Goal: Find specific page/section: Find specific page/section

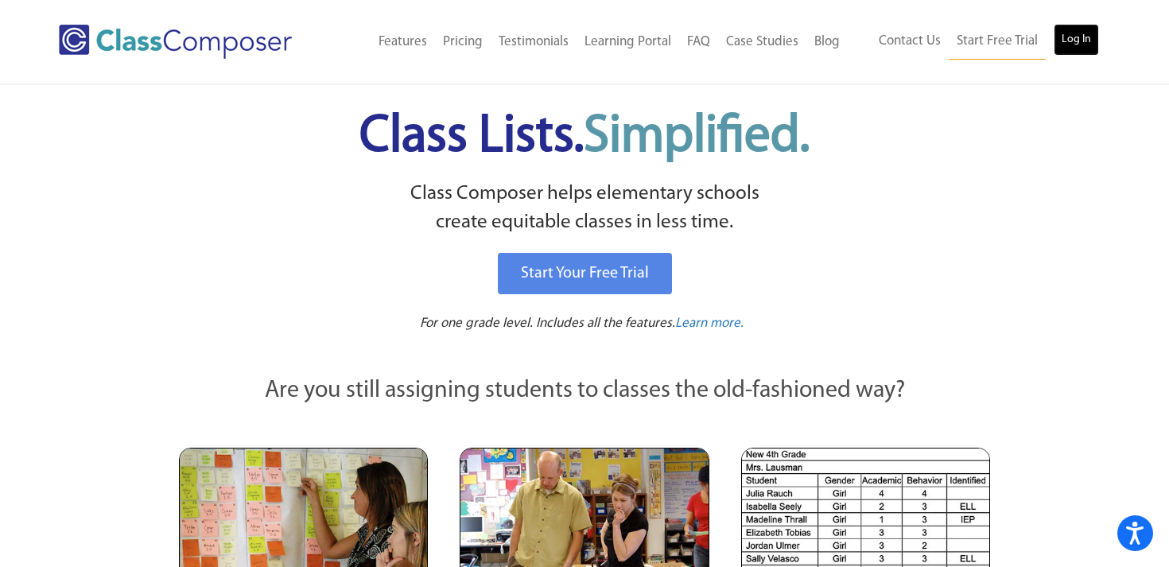
click at [1063, 37] on link "Log In" at bounding box center [1076, 40] width 45 height 32
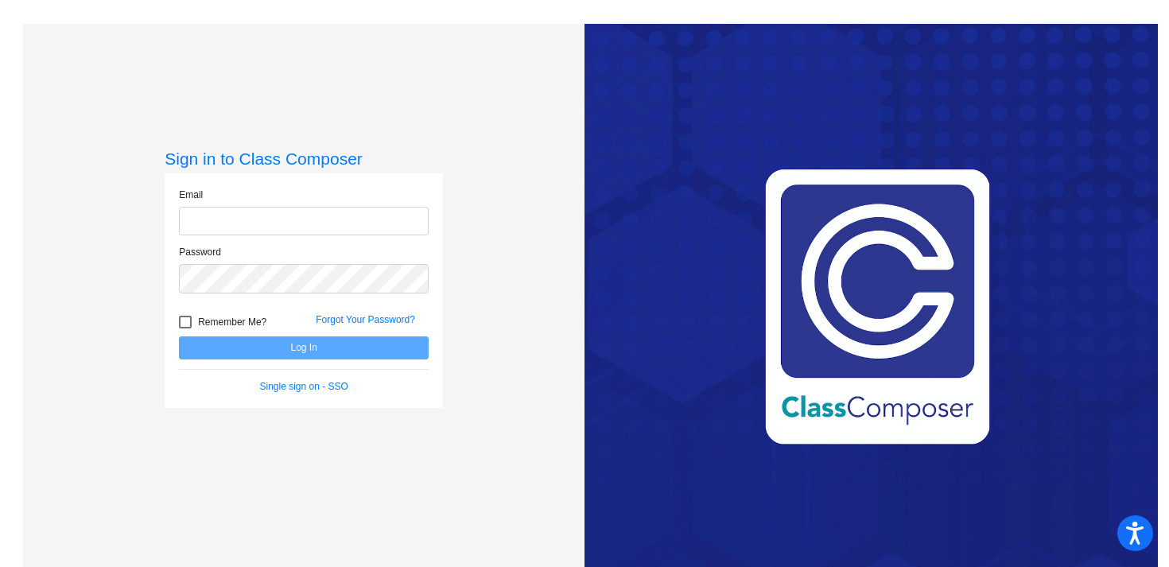
type input "[EMAIL_ADDRESS][DOMAIN_NAME]"
click at [311, 352] on button "Log In" at bounding box center [304, 347] width 250 height 23
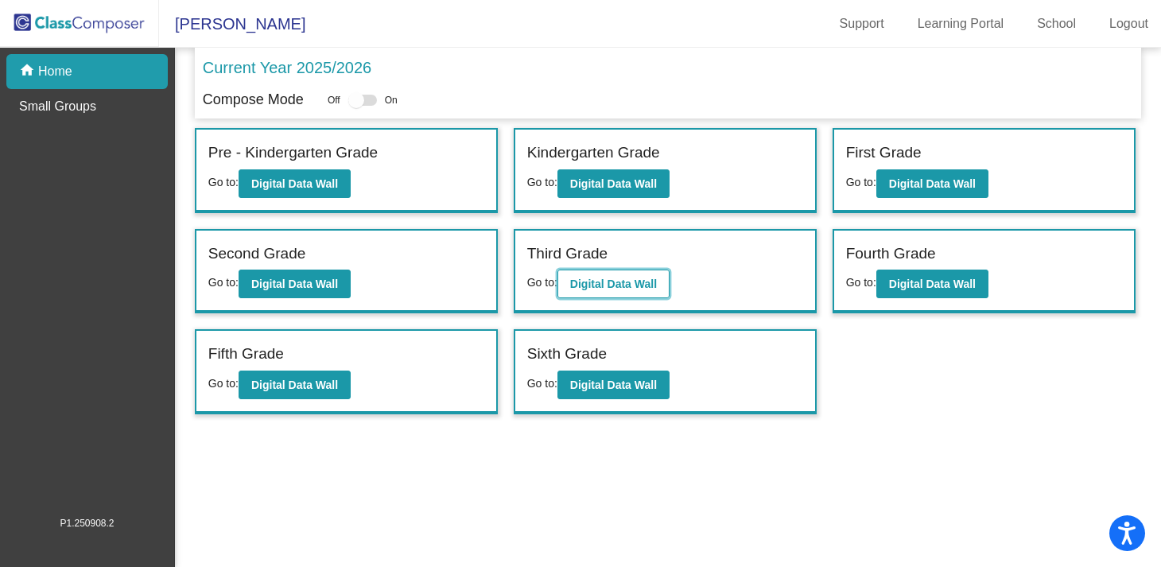
click at [648, 282] on b "Digital Data Wall" at bounding box center [613, 284] width 87 height 13
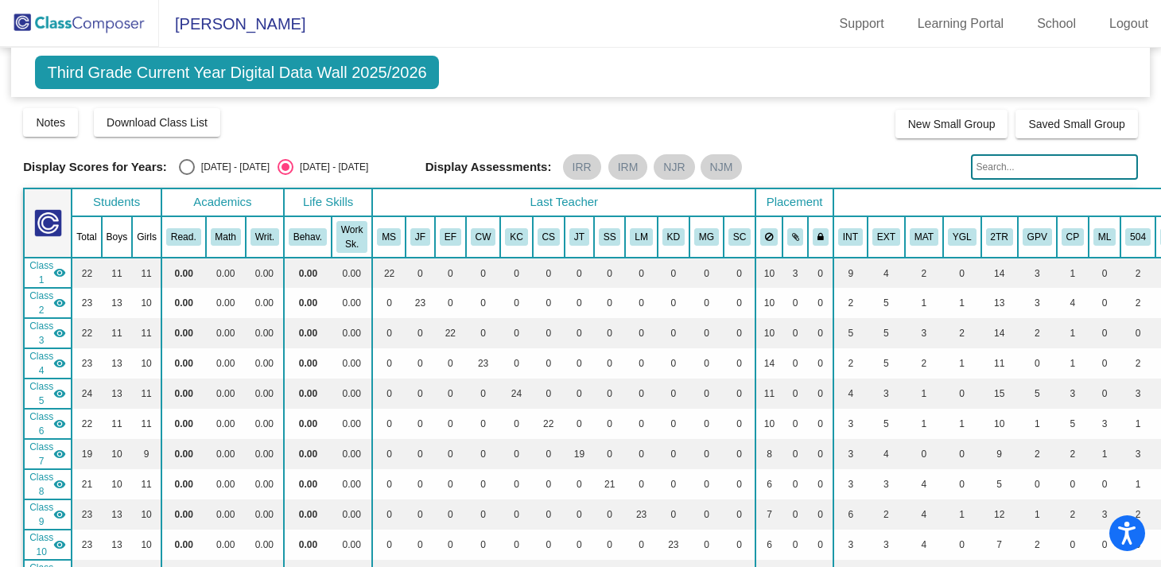
click at [993, 168] on input "text" at bounding box center [1054, 166] width 167 height 25
type input "[PERSON_NAME]"
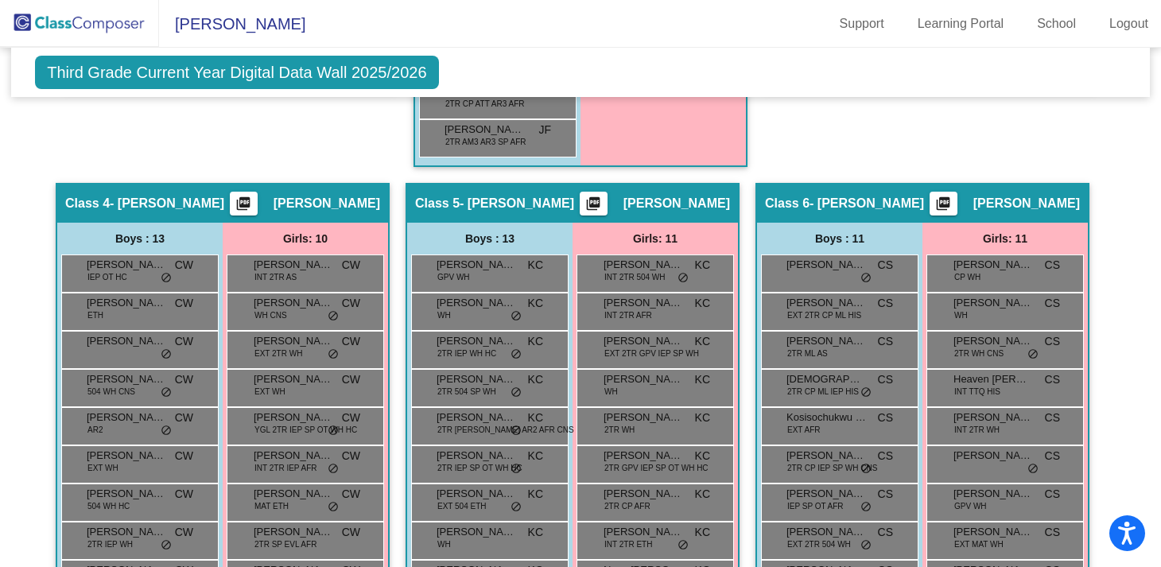
scroll to position [1049, 0]
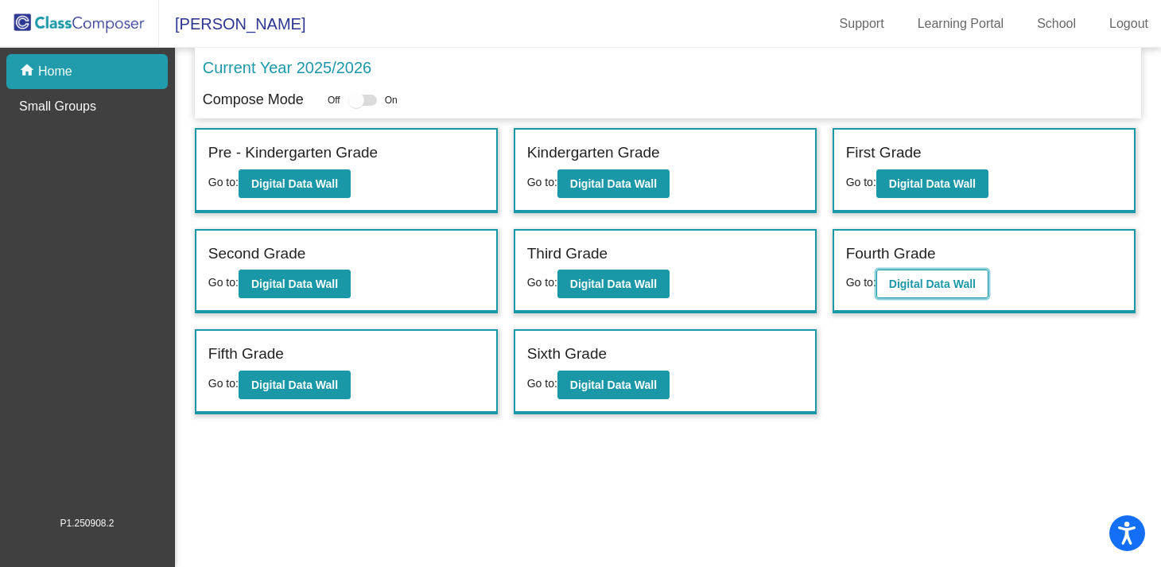
click at [928, 283] on b "Digital Data Wall" at bounding box center [932, 284] width 87 height 13
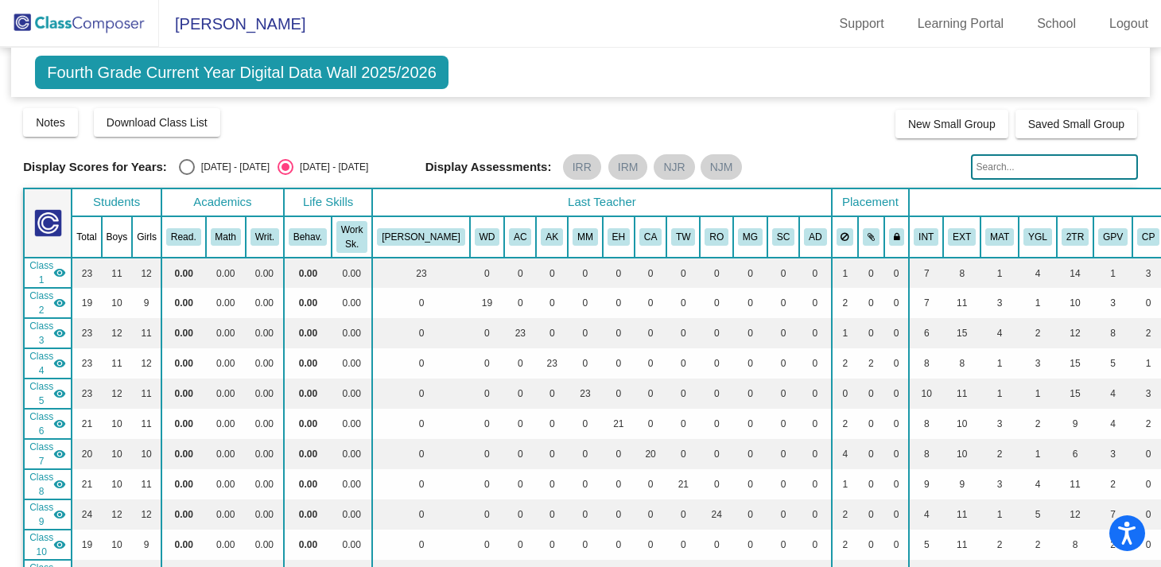
click at [1006, 170] on input "text" at bounding box center [1054, 166] width 167 height 25
type input "[PERSON_NAME]"
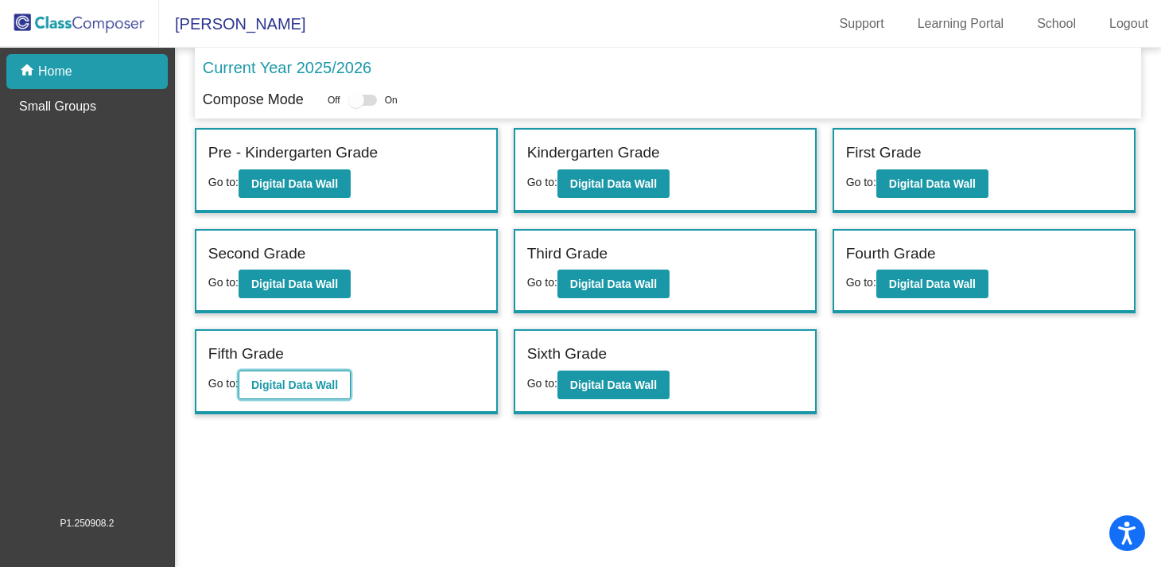
click at [282, 381] on b "Digital Data Wall" at bounding box center [294, 385] width 87 height 13
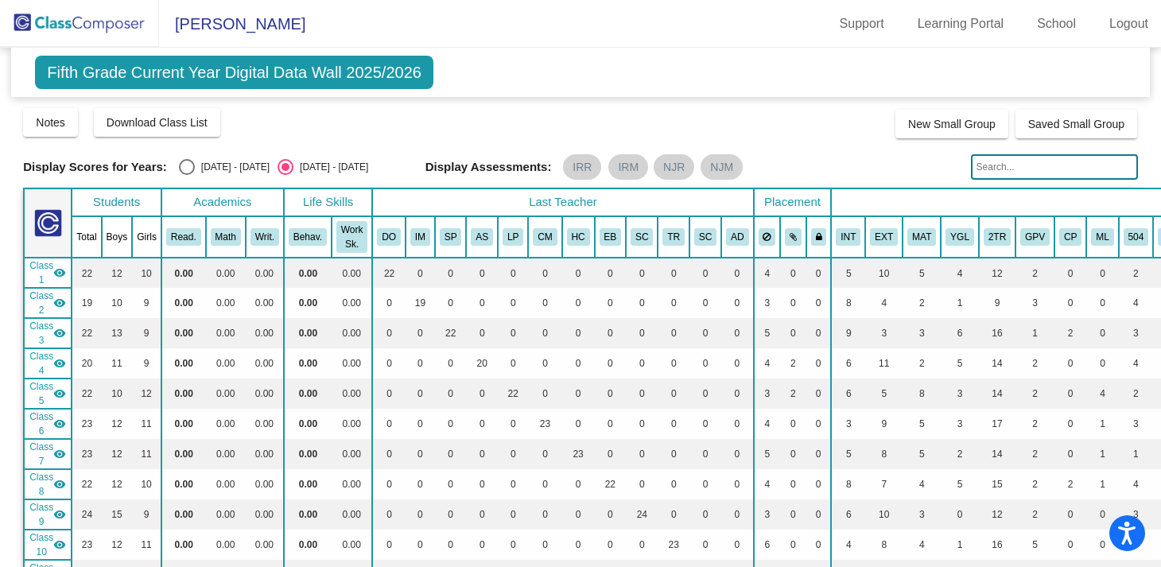
click at [1020, 168] on input "text" at bounding box center [1054, 166] width 167 height 25
type input "[PERSON_NAME]"
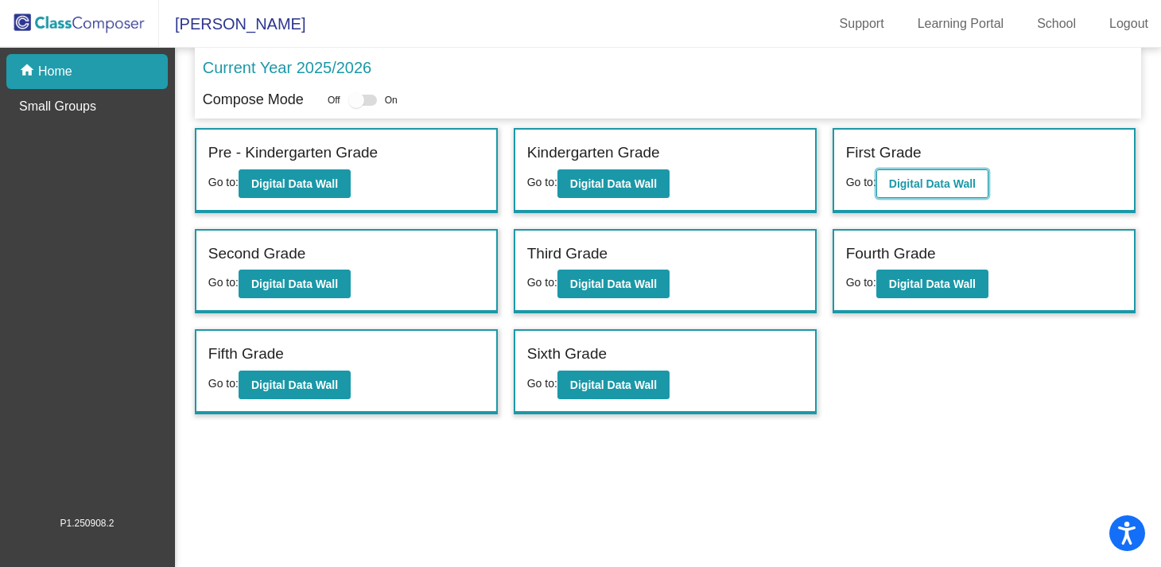
click at [934, 185] on b "Digital Data Wall" at bounding box center [932, 183] width 87 height 13
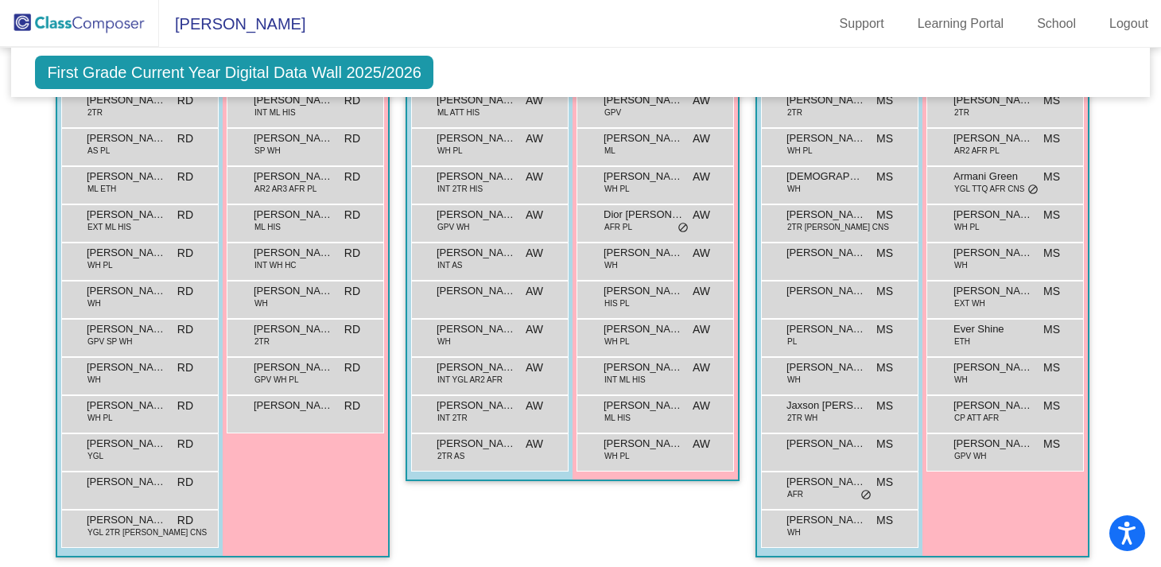
scroll to position [1224, 0]
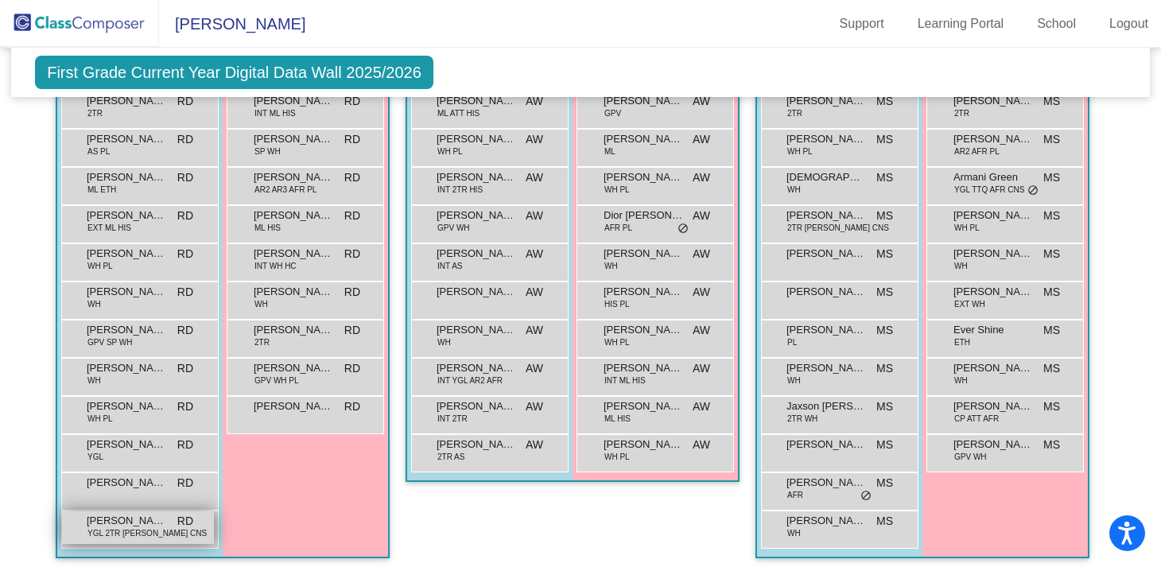
click at [159, 523] on span "[PERSON_NAME]" at bounding box center [127, 521] width 80 height 16
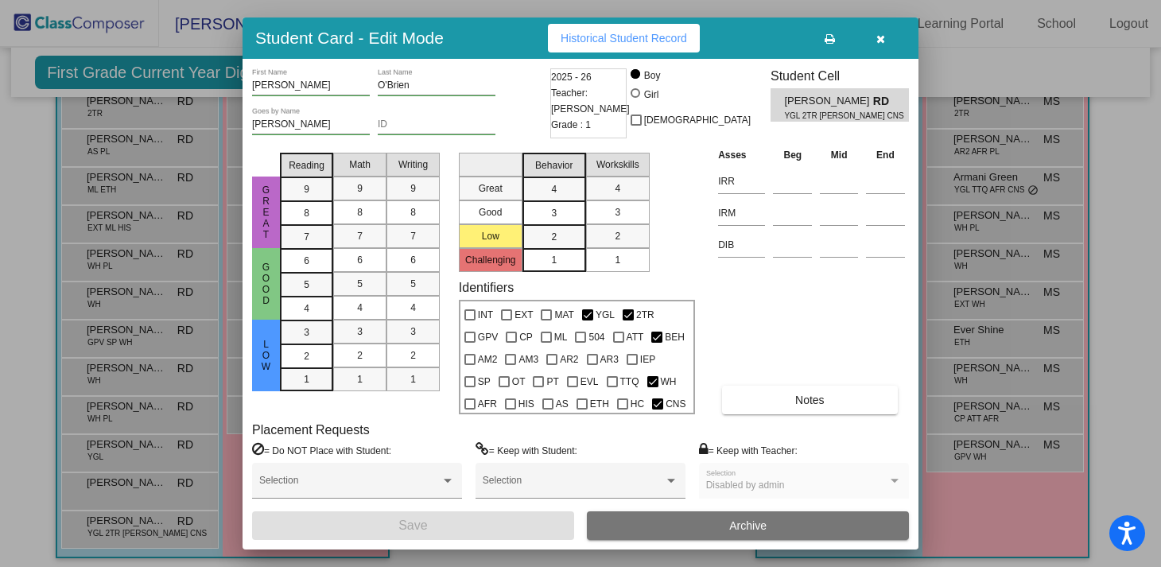
click at [652, 35] on span "Historical Student Record" at bounding box center [624, 38] width 126 height 13
click at [884, 49] on button "button" at bounding box center [880, 38] width 51 height 29
